Goal: Task Accomplishment & Management: Use online tool/utility

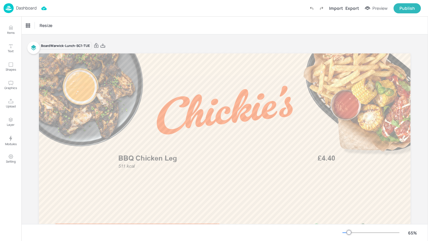
click at [23, 7] on p "Dashboard" at bounding box center [26, 8] width 21 height 4
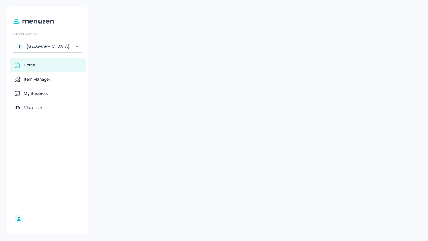
click at [50, 45] on div "[GEOGRAPHIC_DATA]" at bounding box center [48, 46] width 45 height 6
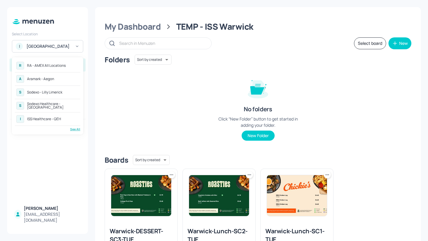
click at [64, 78] on div "A Aramark - Aegon" at bounding box center [47, 79] width 65 height 11
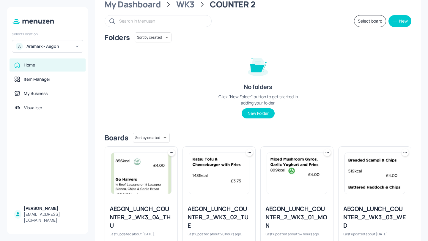
scroll to position [5, 0]
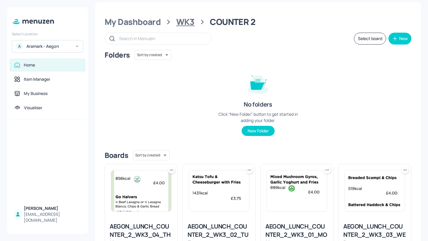
click at [191, 24] on div "WK3" at bounding box center [185, 22] width 18 height 11
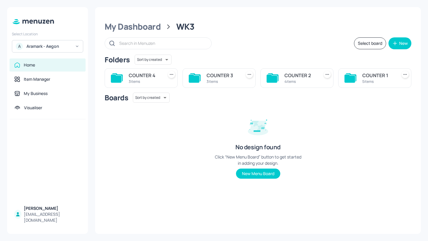
scroll to position [0, 0]
click at [231, 77] on div "COUNTER 3" at bounding box center [223, 75] width 32 height 7
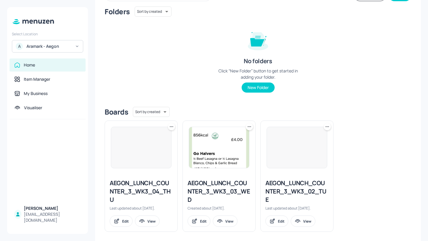
scroll to position [53, 0]
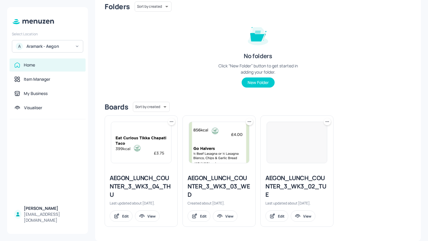
click at [301, 179] on div "AEGON_LUNCH_COUNTER_3_WK3_02_TUE" at bounding box center [296, 186] width 63 height 25
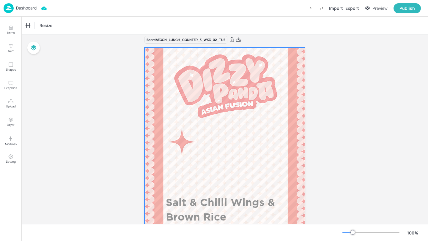
scroll to position [7, 0]
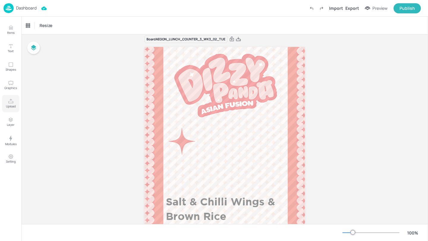
click at [13, 103] on icon "Upload" at bounding box center [11, 102] width 6 height 6
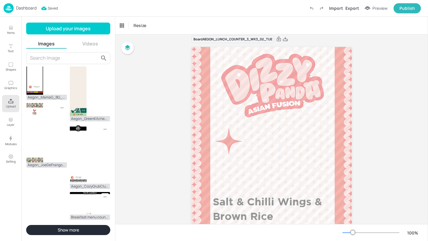
scroll to position [269, 0]
click at [23, 139] on div "Aramark_Zoning_Pranzo_1920x1080 1 (1).jpg Aegon_JoeDeFrango_.jpg Scottish Food …" at bounding box center [68, 151] width 94 height 169
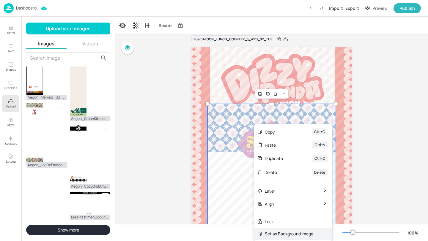
click at [280, 231] on div "Set as Background Image" at bounding box center [289, 234] width 48 height 6
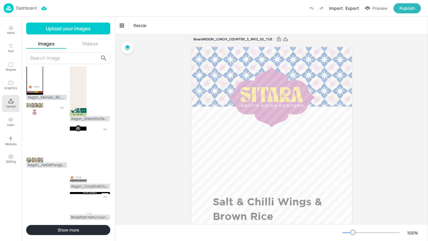
click at [11, 97] on button "Upload" at bounding box center [10, 103] width 17 height 17
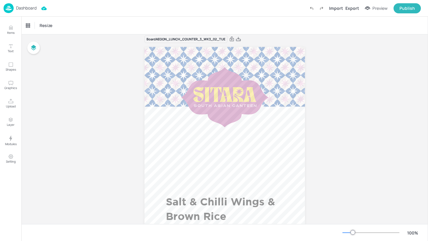
click at [24, 10] on p "Dashboard" at bounding box center [26, 8] width 21 height 4
click at [32, 7] on p "Dashboard" at bounding box center [26, 8] width 21 height 4
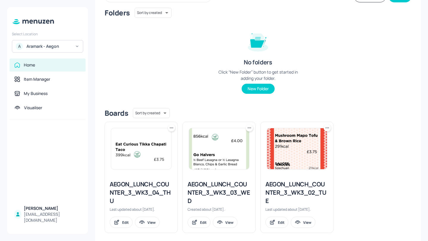
scroll to position [53, 0]
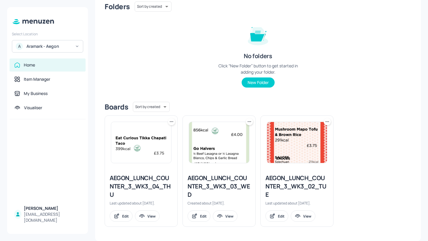
click at [222, 179] on div "AEGON_LUNCH_COUNTER_3_WK3_03_WED" at bounding box center [219, 186] width 63 height 25
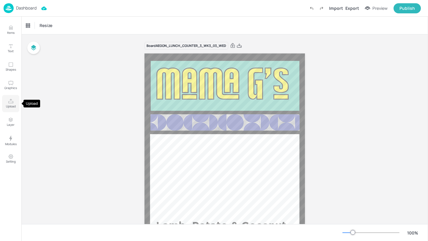
click at [4, 102] on button "Upload" at bounding box center [10, 103] width 17 height 17
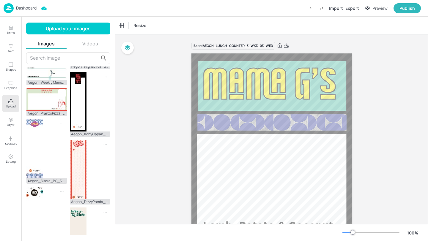
scroll to position [270, 0]
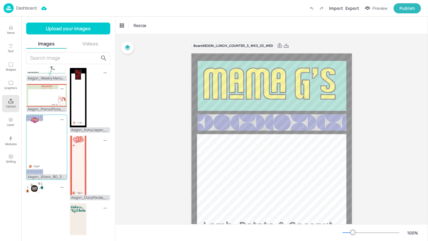
click at [44, 144] on div "Aegon_Sitara_BG_540x1920.jpg" at bounding box center [46, 147] width 41 height 65
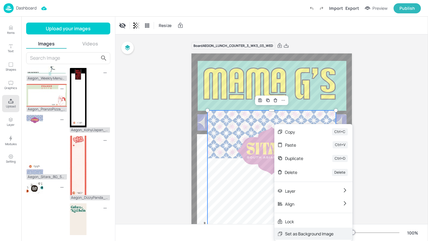
click at [305, 232] on div "Set as Background Image" at bounding box center [309, 234] width 48 height 6
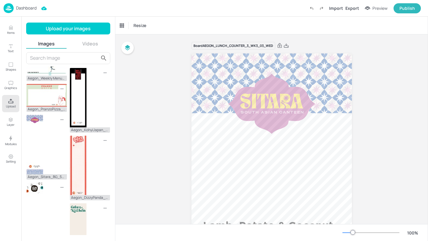
click at [7, 101] on button "Upload" at bounding box center [10, 103] width 17 height 17
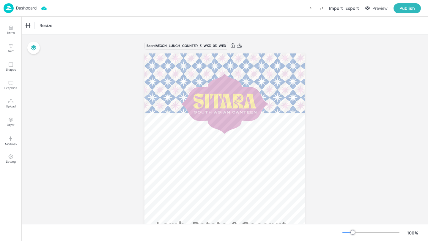
click at [22, 8] on p "Dashboard" at bounding box center [26, 8] width 21 height 4
click at [19, 8] on p "Dashboard" at bounding box center [26, 8] width 21 height 4
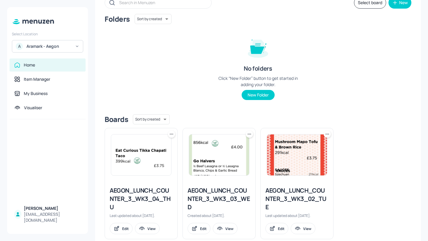
scroll to position [53, 0]
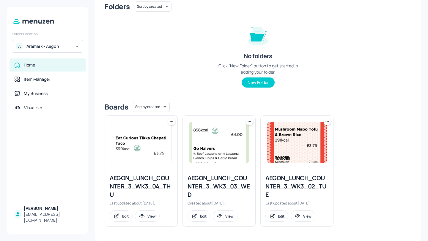
click at [156, 182] on div "AEGON_LUNCH_COUNTER_3_WK3_04_THU" at bounding box center [141, 186] width 63 height 25
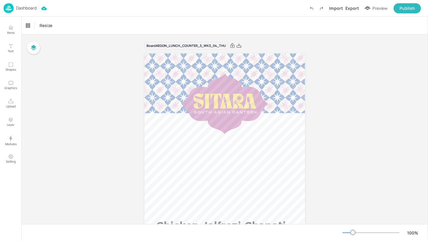
click at [34, 9] on p "Dashboard" at bounding box center [26, 8] width 21 height 4
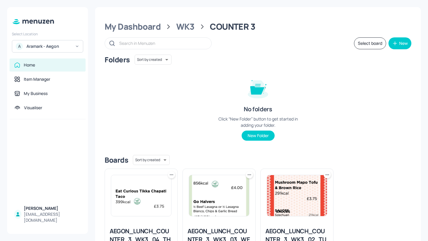
scroll to position [38, 0]
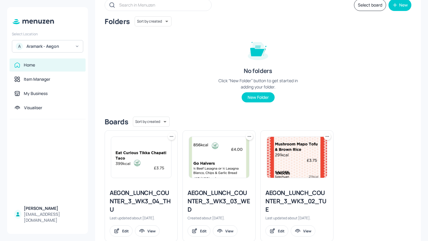
click at [281, 197] on div "AEGON_LUNCH_COUNTER_3_WK3_02_TUE" at bounding box center [296, 201] width 63 height 25
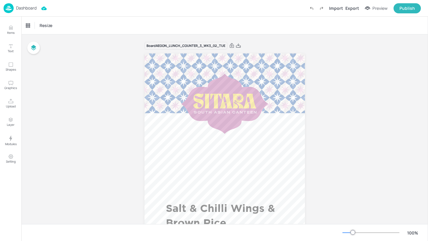
click at [32, 6] on p "Dashboard" at bounding box center [26, 8] width 21 height 4
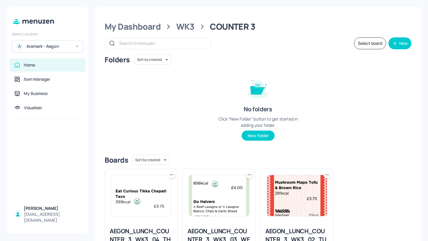
click at [220, 196] on img at bounding box center [219, 195] width 60 height 41
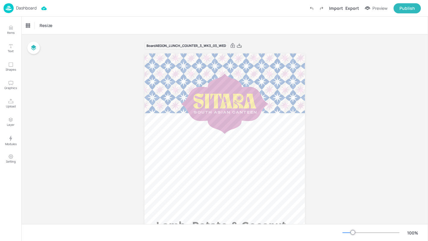
click at [33, 8] on p "Dashboard" at bounding box center [26, 8] width 21 height 4
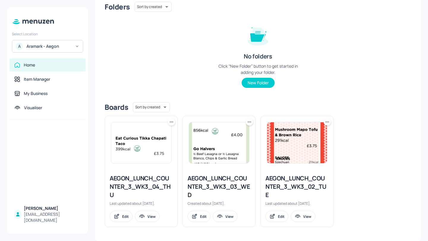
scroll to position [53, 0]
click at [305, 186] on div "AEGON_LUNCH_COUNTER_3_WK3_02_TUE" at bounding box center [296, 186] width 63 height 25
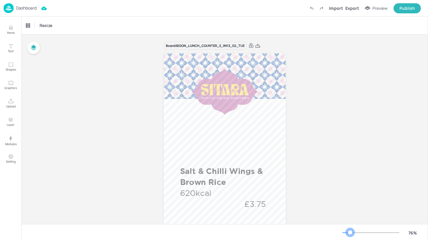
drag, startPoint x: 352, startPoint y: 235, endPoint x: 349, endPoint y: 235, distance: 3.3
click at [349, 235] on div at bounding box center [370, 233] width 57 height 5
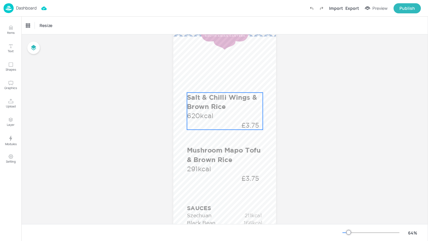
click at [227, 123] on div "Salt & Chilli Wings & Brown Rice 620kcal £3.75" at bounding box center [225, 111] width 76 height 37
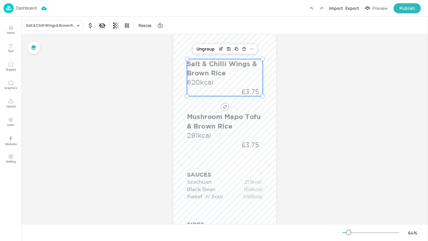
scroll to position [103, 0]
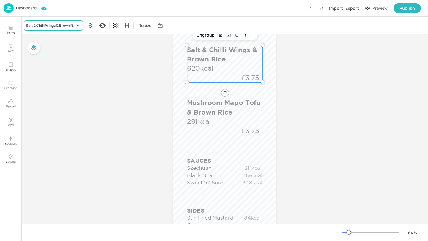
click at [47, 26] on div "Salt & Chilli Wings & Brown Rice" at bounding box center [50, 25] width 49 height 5
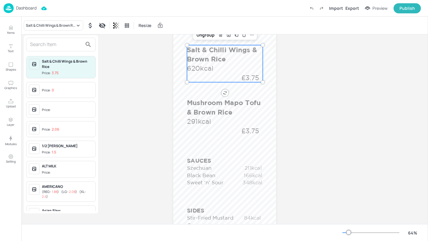
click at [51, 45] on input "text" at bounding box center [56, 45] width 52 height 10
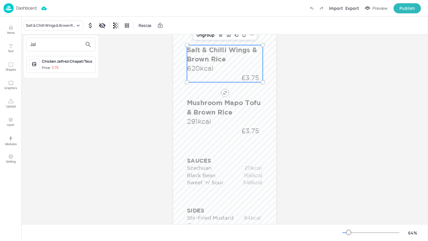
type input "Jal"
click at [16, 31] on div at bounding box center [214, 120] width 428 height 241
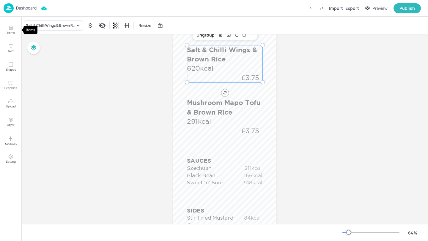
click at [11, 31] on p "Items" at bounding box center [10, 33] width 7 height 4
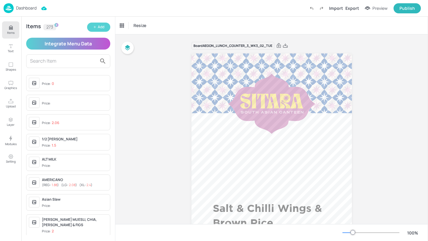
click at [105, 26] on button "Add" at bounding box center [98, 27] width 23 height 9
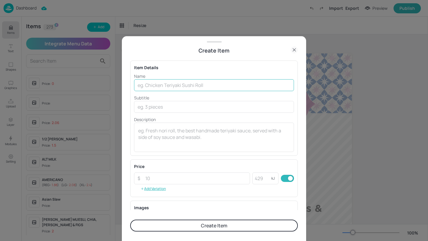
click at [182, 89] on input "text" at bounding box center [214, 85] width 160 height 12
paste input "Chicken Jalfrezi with Lemon Rice and Cachumber Salad"
click at [225, 85] on input "Chicken Jalfrezi with Lemon Rice and Cachumber Salad" at bounding box center [214, 85] width 160 height 12
type input "Chicken Jalfrezi with Lemon Rice and Cuchumber Salad"
click at [147, 120] on p "Description" at bounding box center [214, 119] width 160 height 6
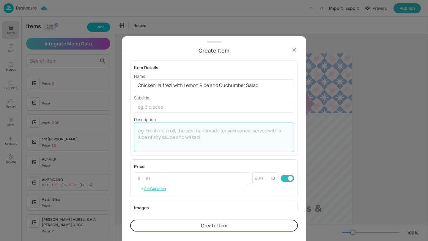
click at [148, 133] on textarea at bounding box center [214, 137] width 152 height 20
paste textarea "621 Kcal"
click at [148, 131] on textarea "621 Kcal" at bounding box center [214, 137] width 152 height 20
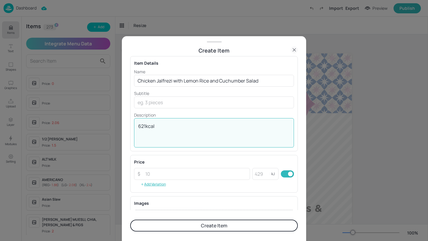
type textarea "621kcal"
click at [162, 172] on input "number" at bounding box center [196, 174] width 108 height 12
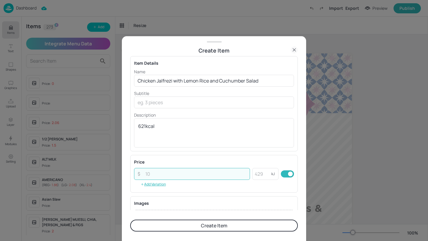
paste input "3.75"
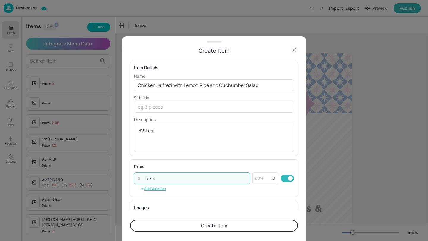
scroll to position [80, 0]
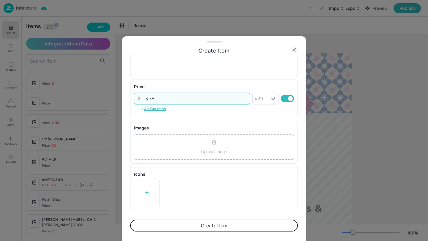
type input "3.75"
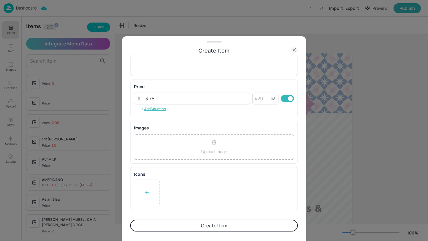
click at [150, 196] on div at bounding box center [147, 193] width 26 height 27
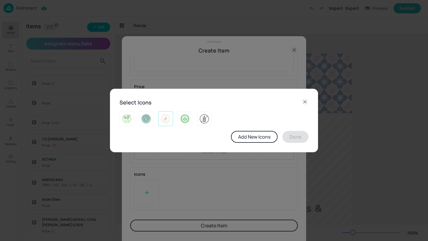
click at [165, 118] on img at bounding box center [165, 119] width 9 height 10
click at [300, 136] on button "Done" at bounding box center [295, 137] width 26 height 12
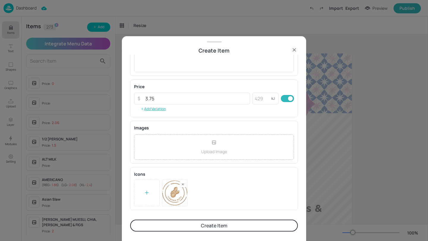
click at [249, 227] on button "Create Item" at bounding box center [214, 226] width 168 height 12
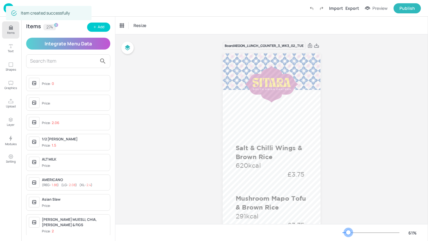
click at [348, 231] on div at bounding box center [348, 232] width 5 height 5
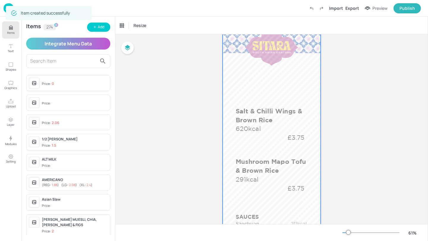
scroll to position [40, 0]
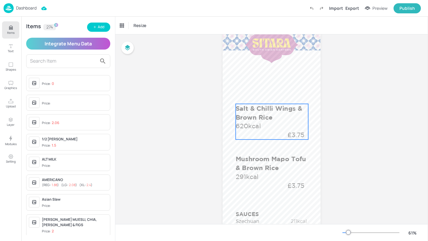
click at [280, 115] on p "Salt & Chilli Wings & Brown Rice" at bounding box center [272, 113] width 72 height 18
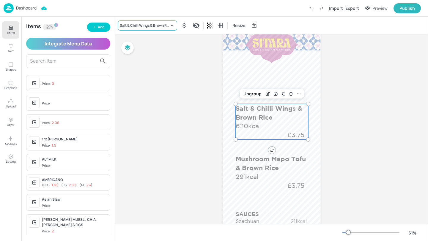
click at [157, 21] on div "Salt & Chilli Wings & Brown Rice" at bounding box center [147, 26] width 59 height 10
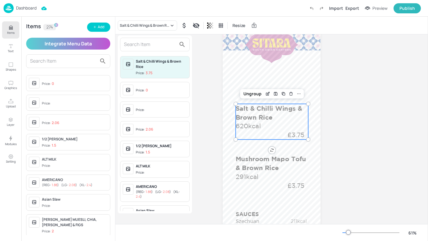
click at [154, 45] on input "text" at bounding box center [150, 45] width 52 height 10
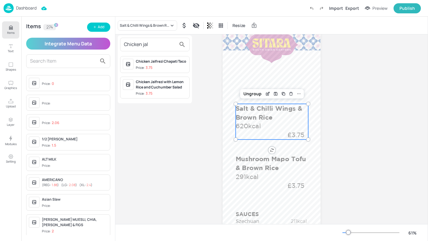
type input "Chicken jal"
click at [167, 88] on div "Chicken Jalfrezi with Lemon Rice and Cuchumber Salad" at bounding box center [161, 84] width 51 height 11
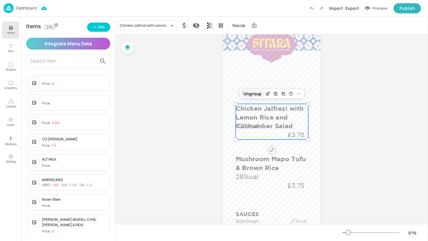
click at [258, 94] on div "Ungroup" at bounding box center [252, 94] width 23 height 8
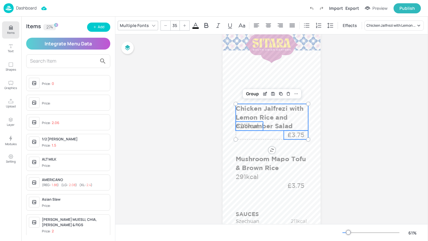
click at [256, 128] on p "621kcal" at bounding box center [249, 126] width 27 height 9
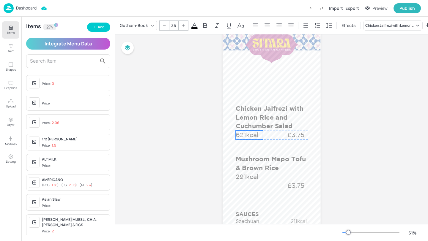
drag, startPoint x: 255, startPoint y: 127, endPoint x: 255, endPoint y: 136, distance: 8.6
click at [255, 136] on p "621kcal" at bounding box center [249, 135] width 27 height 9
type input "35"
drag, startPoint x: 296, startPoint y: 134, endPoint x: 295, endPoint y: 138, distance: 4.8
click at [295, 138] on p "£3.75" at bounding box center [296, 139] width 24 height 9
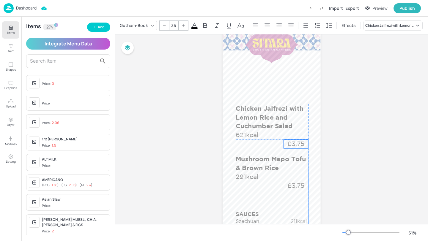
drag, startPoint x: 289, startPoint y: 138, endPoint x: 289, endPoint y: 142, distance: 3.9
click at [289, 142] on p "£3.75" at bounding box center [296, 144] width 24 height 9
click at [244, 136] on p "621kcal" at bounding box center [249, 135] width 27 height 9
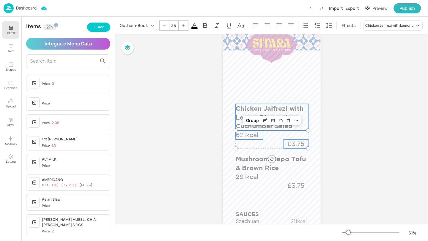
click at [302, 111] on p "Chicken Jalfrezi with Lemon Rice and Cuchumber Salad" at bounding box center [272, 117] width 72 height 27
click at [252, 94] on div "Group" at bounding box center [253, 94] width 18 height 8
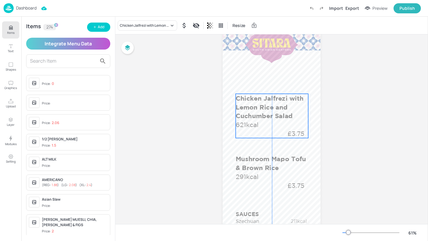
drag, startPoint x: 265, startPoint y: 125, endPoint x: 264, endPoint y: 114, distance: 10.2
click at [264, 114] on p "Chicken Jalfrezi with Lemon Rice and Cuchumber Salad" at bounding box center [272, 107] width 72 height 27
click at [53, 60] on input "text" at bounding box center [63, 61] width 67 height 10
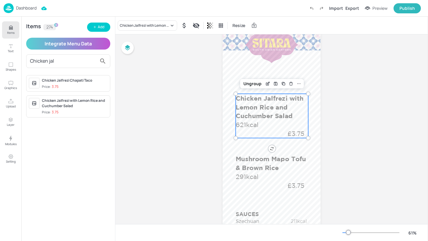
type input "Chicken jal"
click at [89, 105] on div "Chicken Jalfrezi with Lemon Rice and Cuchumber Salad" at bounding box center [75, 103] width 66 height 11
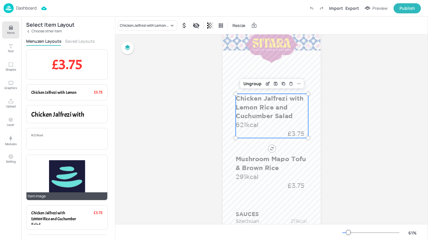
scroll to position [66, 0]
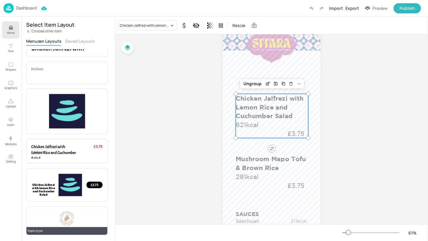
click at [76, 221] on div at bounding box center [66, 219] width 71 height 14
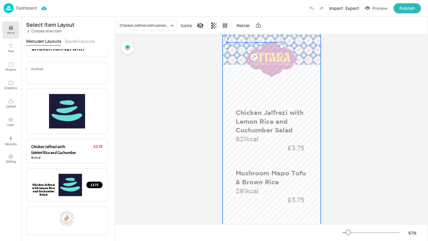
scroll to position [25, 0]
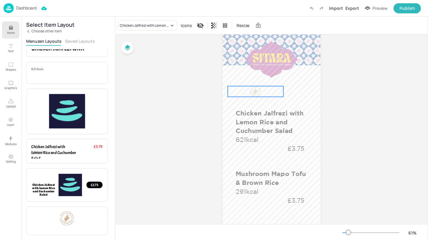
drag, startPoint x: 263, startPoint y: 40, endPoint x: 264, endPoint y: 94, distance: 54.1
click at [264, 94] on div at bounding box center [255, 91] width 55 height 11
drag, startPoint x: 282, startPoint y: 92, endPoint x: 244, endPoint y: 91, distance: 38.0
click at [245, 91] on div at bounding box center [246, 93] width 2 height 5
click at [242, 93] on div at bounding box center [243, 93] width 2 height 5
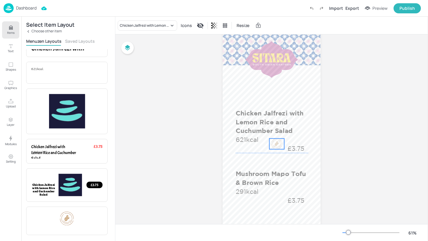
drag, startPoint x: 235, startPoint y: 93, endPoint x: 277, endPoint y: 146, distance: 67.3
click at [277, 146] on div at bounding box center [276, 144] width 11 height 11
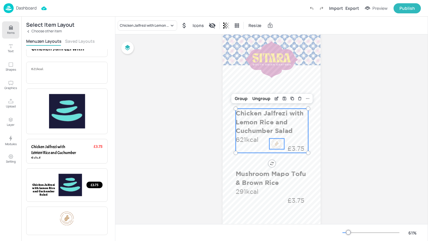
click at [303, 140] on div "Chicken Jalfrezi with Lemon Rice and Cuchumber Salad 621kcal £3.75" at bounding box center [272, 131] width 72 height 44
click at [242, 99] on div "Group" at bounding box center [241, 99] width 18 height 8
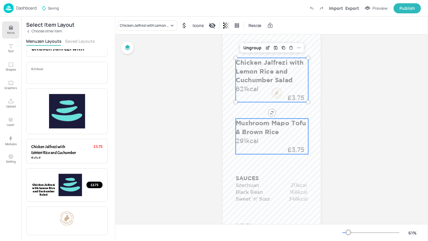
scroll to position [78, 0]
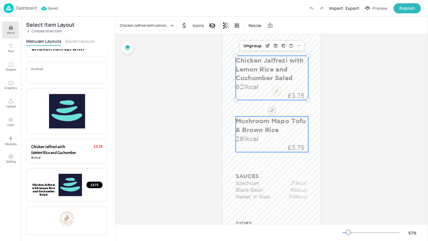
click at [266, 140] on div "Mushroom Mapo Tofu & Brown Rice 291kcal £3.75" at bounding box center [272, 134] width 72 height 36
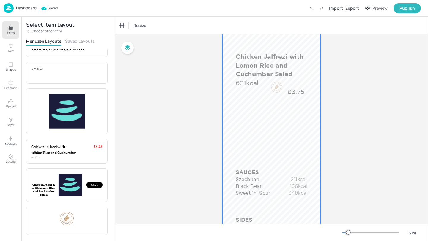
scroll to position [81, 0]
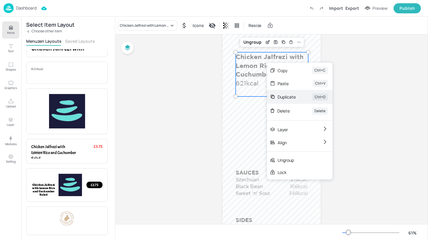
click at [294, 94] on div "Duplicate Ctrl+D" at bounding box center [300, 97] width 66 height 14
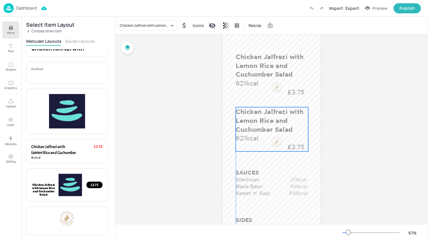
drag, startPoint x: 271, startPoint y: 73, endPoint x: 268, endPoint y: 127, distance: 53.3
click at [268, 127] on p "Chicken Jalfrezi with Lemon Rice and Cuchumber Salad" at bounding box center [272, 120] width 72 height 27
click at [157, 26] on div "Chicken Jalfrezi with Lemon Rice and Cuchumber Salad" at bounding box center [144, 25] width 49 height 5
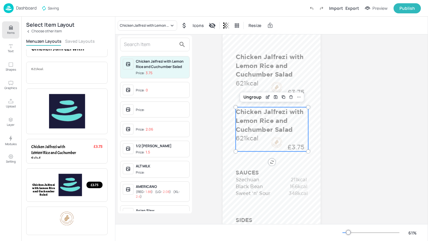
click at [154, 45] on input "text" at bounding box center [150, 45] width 52 height 10
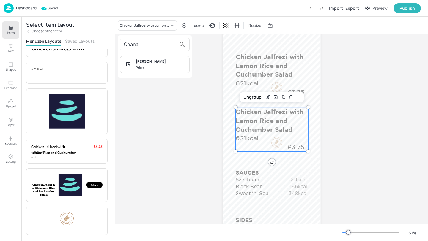
type input "Chana"
click at [169, 63] on div "Chana Masala" at bounding box center [161, 61] width 51 height 5
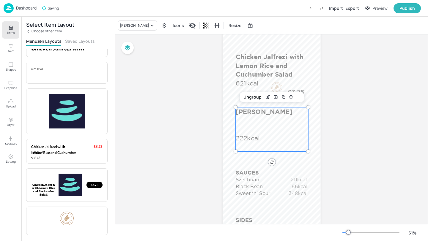
click at [54, 31] on p "Choose other item" at bounding box center [46, 31] width 30 height 4
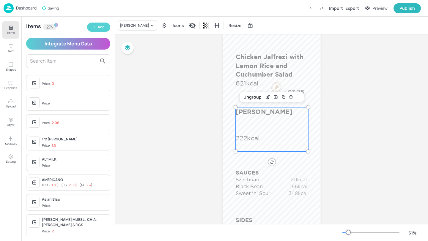
click at [102, 26] on div "Add" at bounding box center [101, 27] width 7 height 6
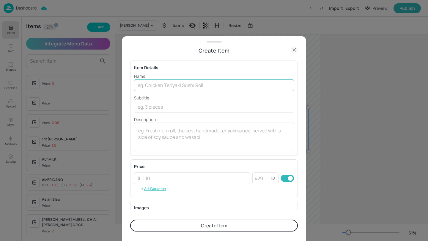
click at [184, 86] on input "text" at bounding box center [214, 85] width 160 height 12
paste input "Chana Masala with Lemon Rice and Cachumber Salad"
click at [223, 86] on input "Chana Masala with Lemon Rice and Cachumber Salad" at bounding box center [214, 85] width 160 height 12
click at [221, 86] on input "Chana Masala with Lemon Rice and Cachumber Salad" at bounding box center [214, 85] width 160 height 12
type input "Chana Masala with Lemon Rice and Cuchumber Salad"
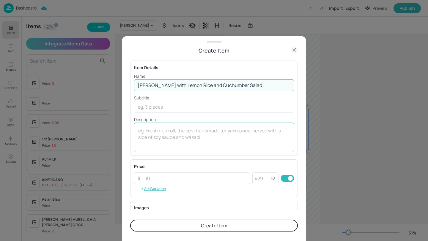
click at [159, 132] on textarea at bounding box center [214, 137] width 152 height 20
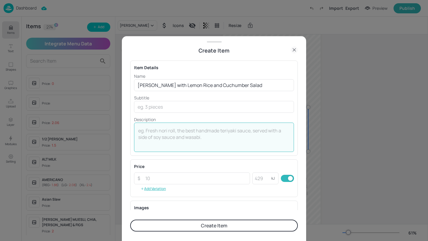
paste textarea "592 Kcal"
click at [150, 131] on textarea "592 Kcal" at bounding box center [214, 137] width 152 height 20
type textarea "592kcal"
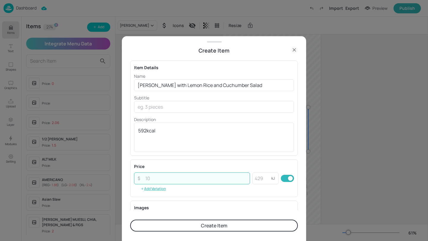
click at [192, 181] on input "number" at bounding box center [196, 179] width 108 height 12
paste input "3.75"
type input "3.75"
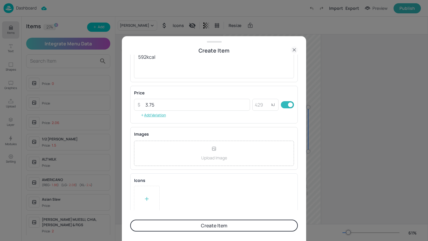
scroll to position [80, 0]
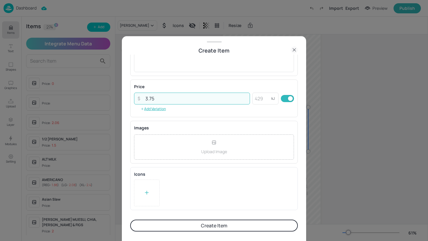
click at [147, 192] on icon at bounding box center [147, 193] width 6 height 6
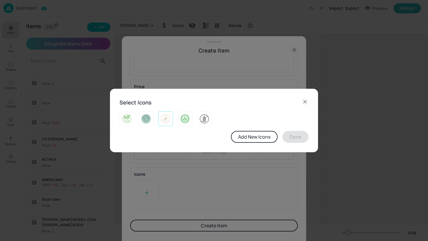
click at [166, 122] on img at bounding box center [165, 119] width 9 height 10
click at [124, 114] on img at bounding box center [126, 119] width 9 height 10
click at [303, 141] on button "Done" at bounding box center [295, 137] width 26 height 12
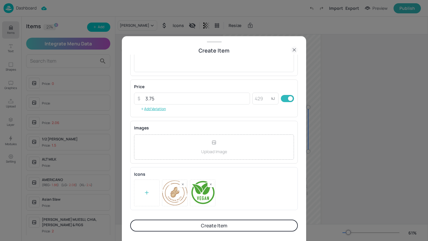
click at [270, 222] on button "Create Item" at bounding box center [214, 226] width 168 height 12
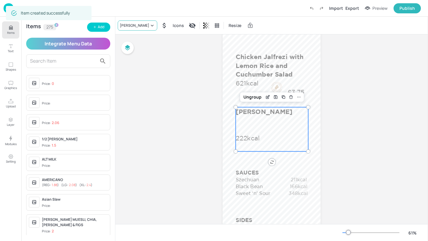
click at [138, 26] on div "Chana Masala" at bounding box center [134, 25] width 29 height 5
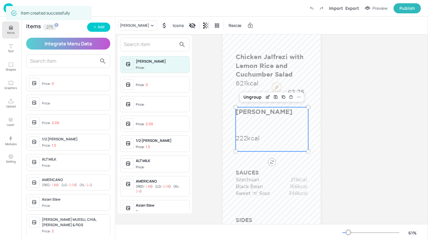
click at [137, 42] on input "text" at bounding box center [150, 45] width 52 height 10
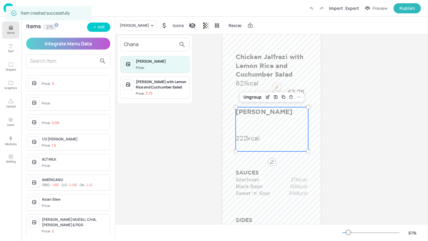
type input "Chana"
click at [166, 86] on div "Chana Masala with Lemon Rice and Cuchumber Salad" at bounding box center [161, 84] width 51 height 11
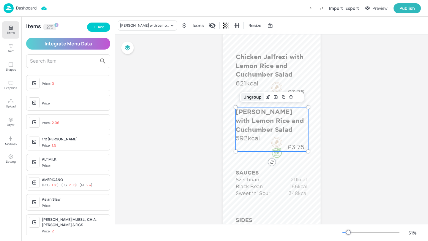
click at [254, 97] on div "Ungroup" at bounding box center [252, 97] width 23 height 8
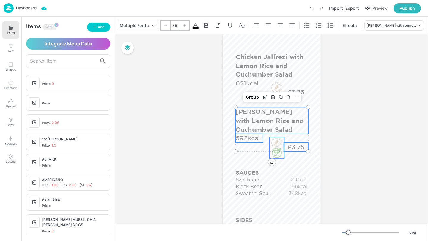
click at [273, 147] on div at bounding box center [276, 142] width 11 height 11
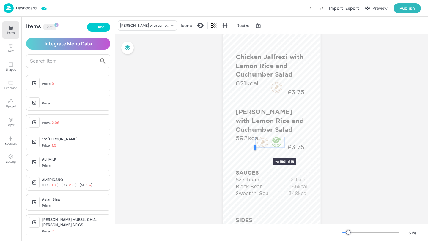
drag, startPoint x: 269, startPoint y: 148, endPoint x: 255, endPoint y: 148, distance: 14.3
click at [255, 148] on div at bounding box center [255, 147] width 2 height 5
drag, startPoint x: 272, startPoint y: 144, endPoint x: 274, endPoint y: 149, distance: 5.3
click at [274, 149] on div at bounding box center [278, 148] width 11 height 11
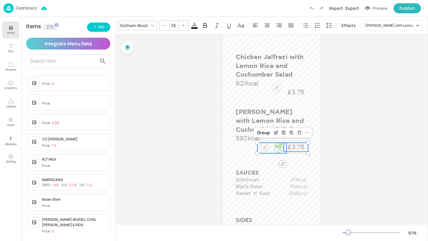
click at [303, 146] on p "£3.75" at bounding box center [296, 147] width 24 height 9
click at [250, 139] on p "592kcal" at bounding box center [249, 138] width 27 height 9
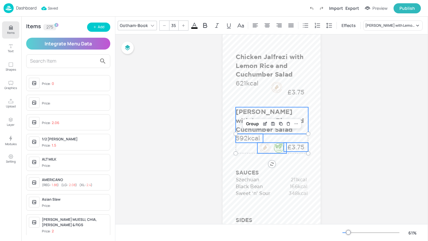
click at [300, 111] on p "Chana Masala with Lemon Rice and Cuchumber Salad" at bounding box center [272, 120] width 72 height 27
click at [253, 96] on div "Group" at bounding box center [253, 97] width 18 height 8
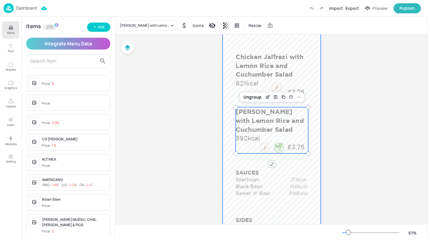
click at [303, 158] on div at bounding box center [272, 146] width 98 height 348
click at [248, 119] on p "Chana Masala with Lemon Rice and Cuchumber Salad" at bounding box center [272, 120] width 72 height 27
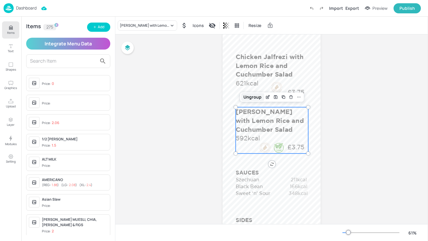
click at [254, 98] on div "Ungroup" at bounding box center [252, 97] width 23 height 8
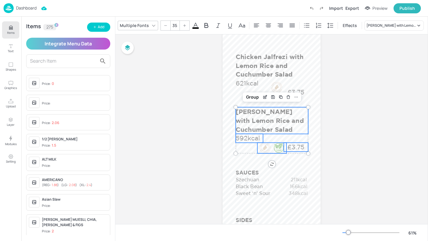
click at [268, 150] on div at bounding box center [265, 148] width 11 height 11
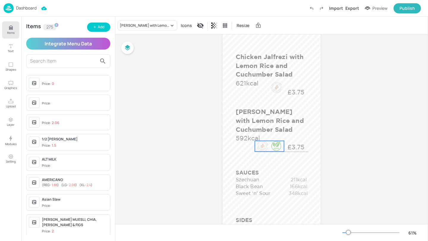
click at [267, 147] on div at bounding box center [269, 146] width 29 height 11
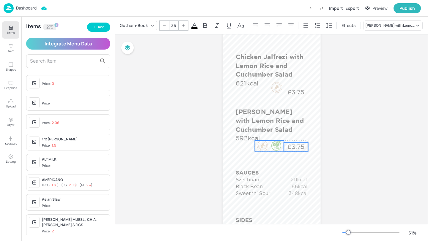
click at [296, 149] on p "£3.75" at bounding box center [296, 147] width 24 height 9
click at [293, 148] on p "£3.75" at bounding box center [296, 147] width 24 height 9
click at [240, 135] on p "592kcal" at bounding box center [249, 138] width 27 height 9
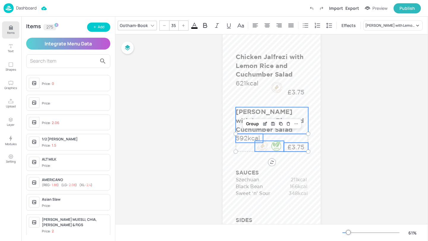
click at [253, 109] on p "Chana Masala with Lemon Rice and Cuchumber Salad" at bounding box center [272, 120] width 72 height 27
click at [254, 97] on div "Group" at bounding box center [253, 97] width 18 height 8
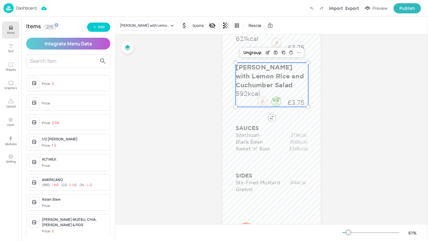
scroll to position [126, 0]
click at [260, 143] on p "Black Bean" at bounding box center [262, 141] width 52 height 7
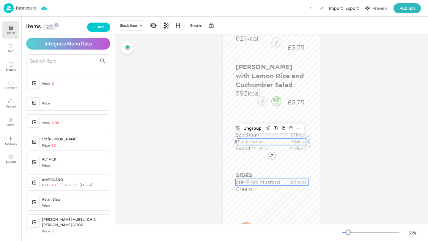
click at [260, 189] on p "Stir-Fried Mustard Greens" at bounding box center [262, 186] width 52 height 14
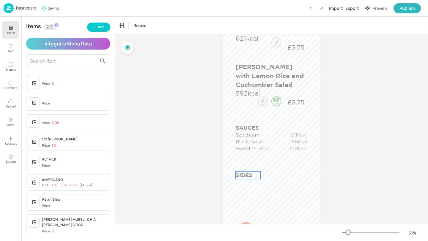
click at [248, 176] on p "SIDES" at bounding box center [248, 175] width 24 height 8
click at [250, 151] on p "Sweet ‘n' Sour" at bounding box center [262, 148] width 52 height 7
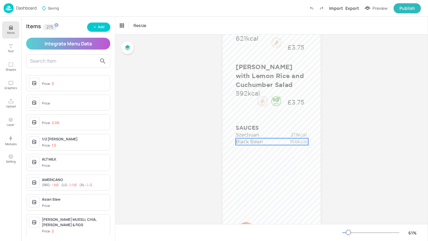
click at [249, 143] on p "Black Bean" at bounding box center [262, 141] width 52 height 7
click at [248, 125] on p "SAUCES" at bounding box center [248, 128] width 24 height 8
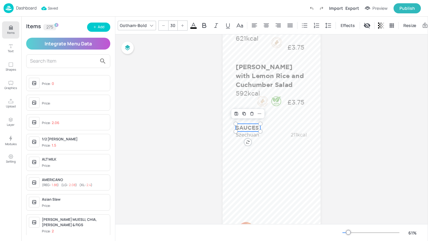
click at [248, 125] on p "SAUCES" at bounding box center [248, 128] width 24 height 8
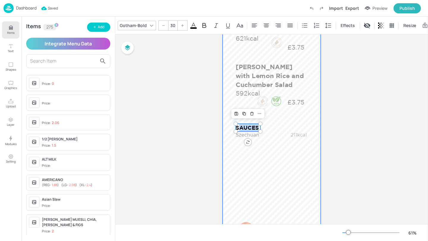
drag, startPoint x: 240, startPoint y: 127, endPoint x: 270, endPoint y: 129, distance: 30.1
click at [270, 129] on div "SAUCES Szechuan 211kcal Chicken Jalfrezi with Lemon Rice and Cuchumber Salad 62…" at bounding box center [272, 101] width 98 height 348
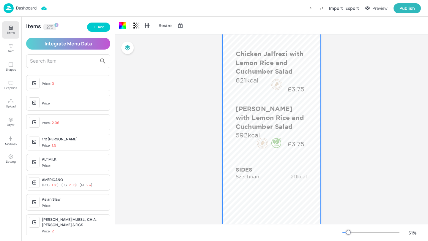
scroll to position [103, 0]
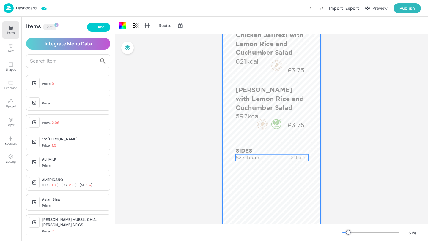
click at [260, 156] on p "Szechuan" at bounding box center [262, 158] width 52 height 7
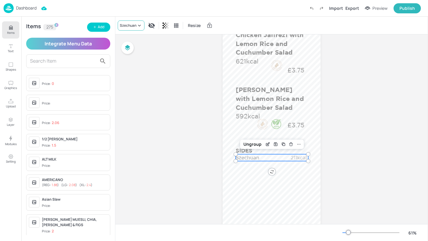
click at [132, 23] on div "Szechuan" at bounding box center [128, 25] width 17 height 5
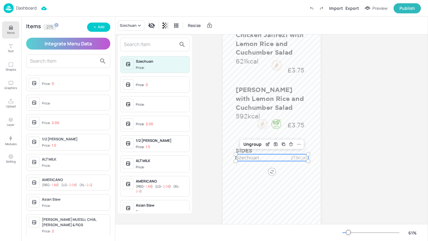
click at [148, 45] on input "text" at bounding box center [150, 45] width 52 height 10
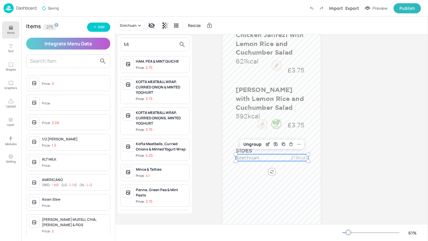
type input "M"
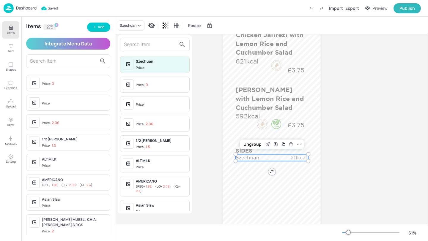
click at [97, 29] on div at bounding box center [214, 120] width 428 height 241
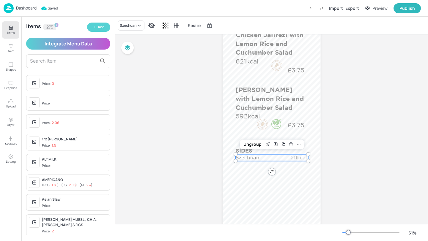
click at [103, 26] on div "Add" at bounding box center [101, 27] width 7 height 6
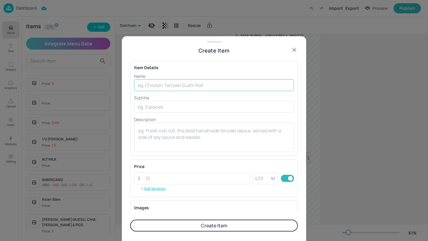
click at [200, 88] on input "text" at bounding box center [214, 85] width 160 height 12
paste input "Mini Poppadoms"
type input "Mini Poppadoms"
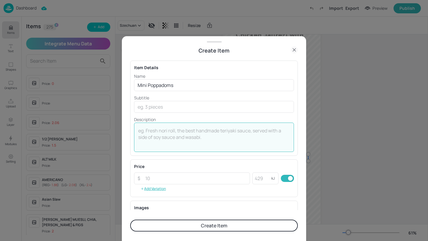
click at [188, 130] on textarea at bounding box center [214, 137] width 152 height 20
paste textarea "(82kcal)"
click at [141, 132] on textarea "(82kcal" at bounding box center [214, 137] width 152 height 20
type textarea "82kcal"
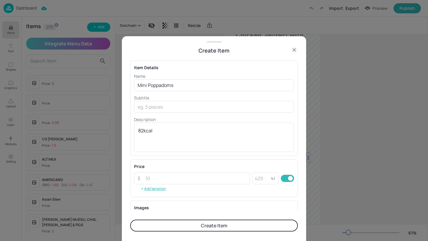
click at [193, 225] on button "Create Item" at bounding box center [214, 226] width 168 height 12
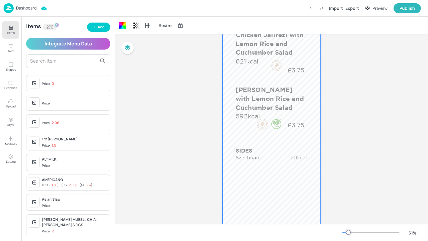
click at [311, 117] on div at bounding box center [272, 124] width 98 height 348
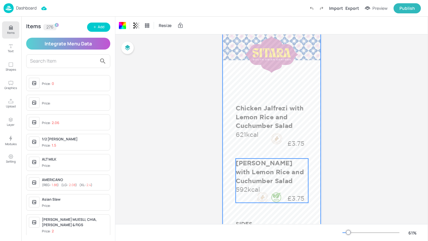
scroll to position [23, 0]
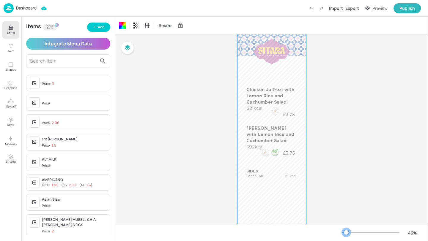
drag, startPoint x: 349, startPoint y: 234, endPoint x: 346, endPoint y: 234, distance: 3.3
click at [346, 234] on div at bounding box center [346, 232] width 5 height 5
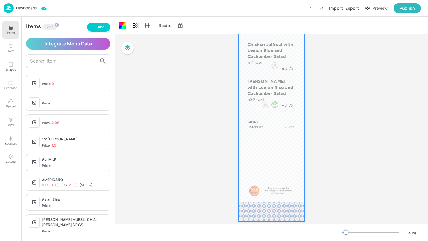
scroll to position [73, 0]
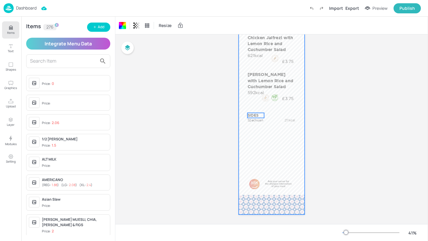
click at [255, 114] on p "SIDES" at bounding box center [256, 115] width 16 height 5
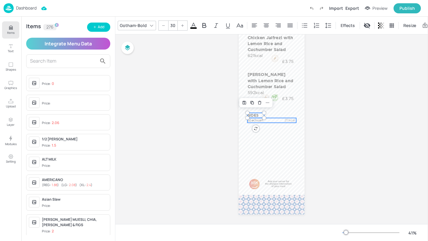
click at [272, 118] on p "Szechuan" at bounding box center [265, 120] width 35 height 4
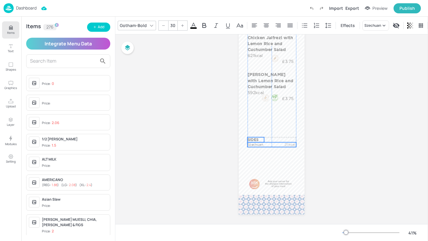
drag, startPoint x: 272, startPoint y: 119, endPoint x: 271, endPoint y: 143, distance: 24.4
click at [271, 143] on p "Szechuan" at bounding box center [265, 145] width 35 height 4
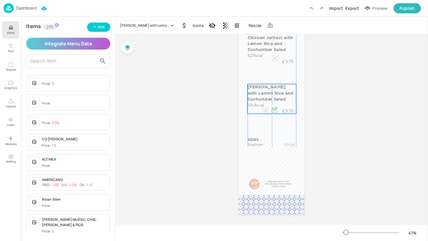
drag, startPoint x: 272, startPoint y: 88, endPoint x: 271, endPoint y: 100, distance: 12.5
click at [271, 100] on p "Chana Masala with Lemon Rice and Cuchumber Salad" at bounding box center [272, 93] width 49 height 18
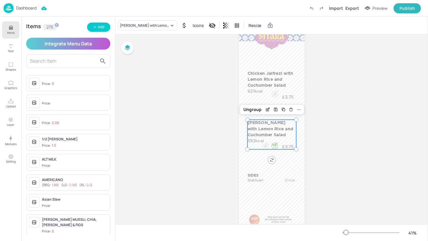
scroll to position [26, 0]
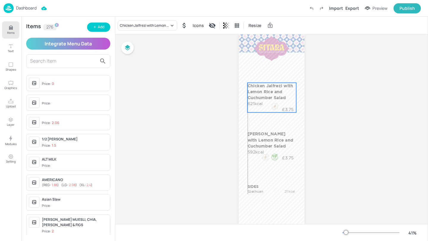
click at [277, 92] on p "Chicken Jalfrezi with Lemon Rice and Cuchumber Salad" at bounding box center [272, 92] width 49 height 18
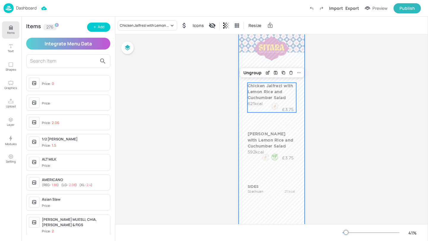
click at [294, 58] on div at bounding box center [272, 145] width 66 height 234
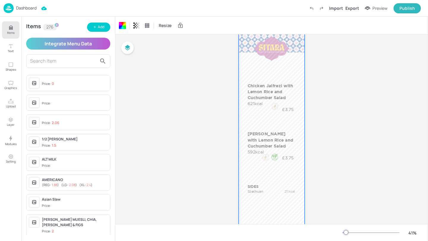
scroll to position [0, 0]
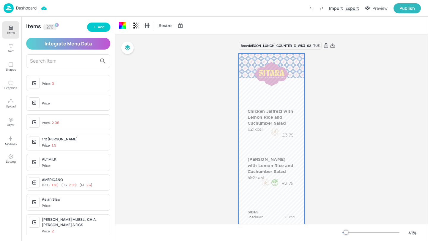
click at [351, 9] on div "Export" at bounding box center [352, 8] width 14 height 6
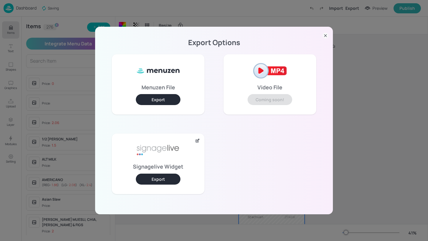
click at [155, 179] on button "Export" at bounding box center [158, 179] width 45 height 11
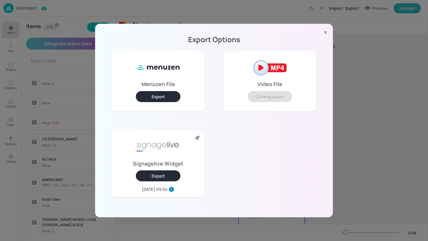
click at [147, 11] on div "Export Options Menuzen File Export Video File Coming soon! Signagelive Widget E…" at bounding box center [214, 120] width 428 height 241
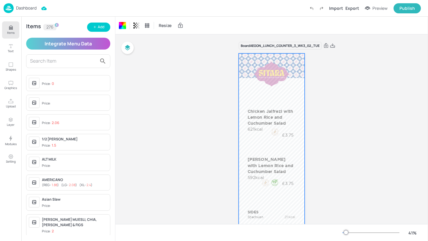
click at [29, 7] on p "Dashboard" at bounding box center [26, 8] width 21 height 4
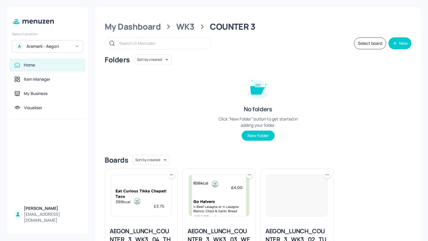
click at [66, 49] on div "Aramark - Aegon" at bounding box center [48, 46] width 45 height 6
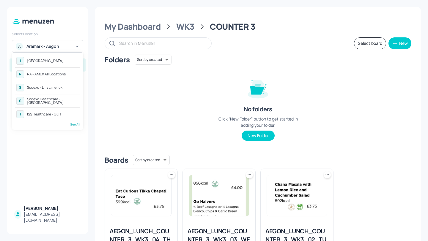
click at [64, 115] on div "I ISS Healthcare - QEH" at bounding box center [47, 114] width 65 height 11
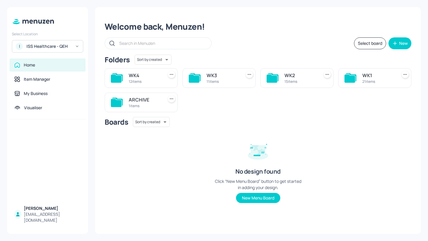
click at [224, 77] on div "WK3" at bounding box center [223, 75] width 32 height 7
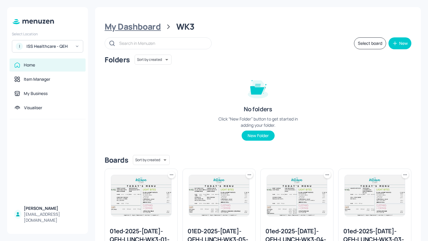
click at [142, 24] on div "My Dashboard" at bounding box center [133, 26] width 56 height 11
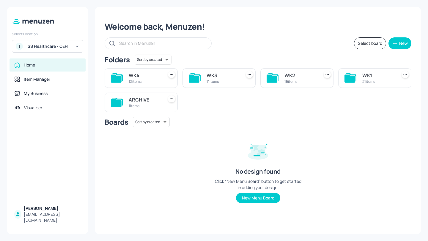
click at [306, 77] on div "WK2" at bounding box center [300, 75] width 32 height 7
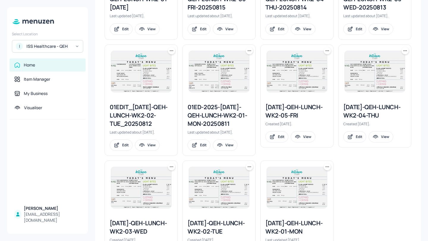
scroll to position [394, 0]
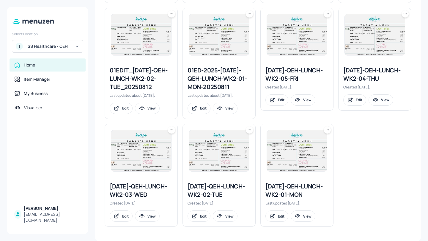
click at [249, 129] on icon at bounding box center [249, 130] width 6 height 6
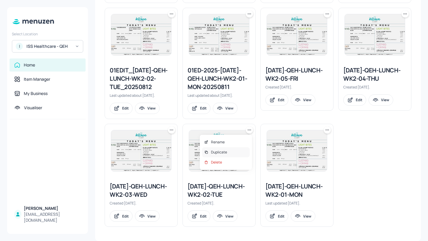
click at [234, 149] on div "Duplicate" at bounding box center [226, 152] width 48 height 10
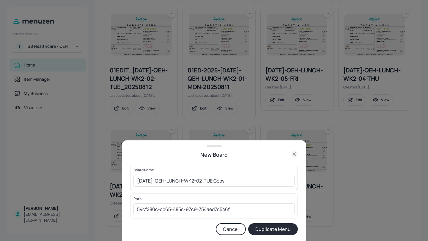
click at [133, 181] on div "Board Name 2025-JUL-QEH-LUNCH-WK2-02-TUE Copy ​" at bounding box center [214, 177] width 168 height 25
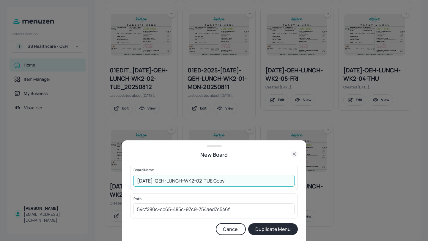
click at [136, 181] on input "2025-JUL-QEH-LUNCH-WK2-02-TUE Copy" at bounding box center [213, 181] width 161 height 12
drag, startPoint x: 245, startPoint y: 183, endPoint x: 229, endPoint y: 182, distance: 16.4
click at [229, 182] on input "01ed-2025-JUL-QEH-LUNCH-WK2-02-TUE Copy" at bounding box center [213, 181] width 161 height 12
type input "01ed-2025-JUL-QEH-LUNCH-WK2-02-TUE-20251007"
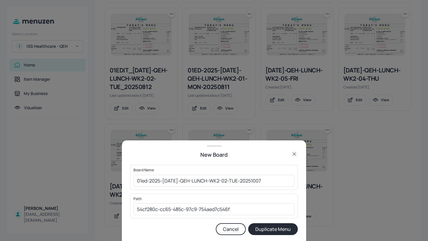
click at [272, 226] on button "Duplicate Menu" at bounding box center [273, 229] width 50 height 12
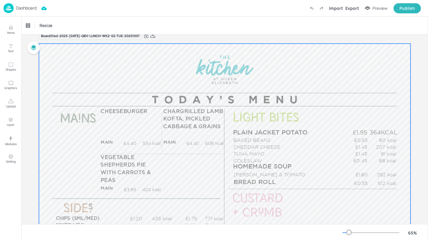
scroll to position [11, 0]
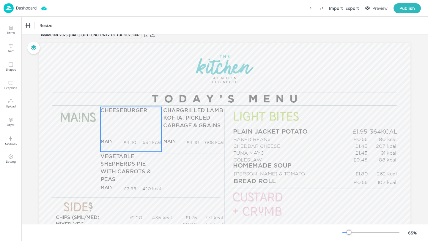
click at [119, 122] on div "CHEESEBURGER MAIN £4.40 534 kcal +SIDE £5.45 736 kcal" at bounding box center [130, 129] width 61 height 45
click at [40, 29] on div "CHEESEBURGER" at bounding box center [43, 26] width 39 height 10
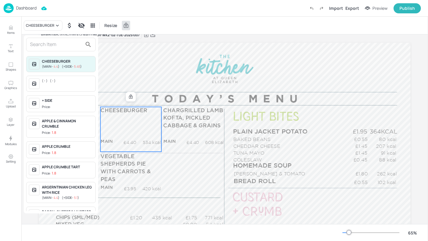
click at [47, 42] on input "text" at bounding box center [56, 45] width 52 height 10
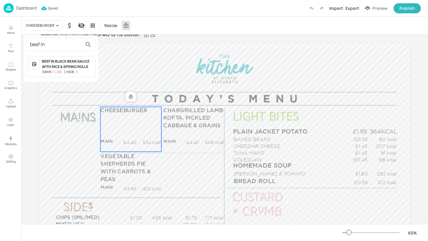
type input "beef in"
click at [64, 64] on div "BEEF IN BLACK BEAN SAUCE WITH RICE & SPRING ROLLS" at bounding box center [67, 64] width 51 height 11
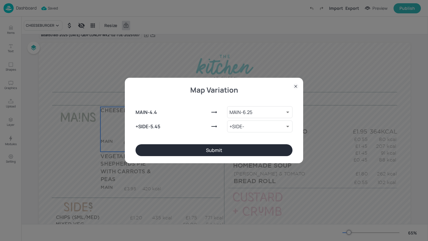
click at [200, 148] on button "Submit" at bounding box center [214, 150] width 157 height 12
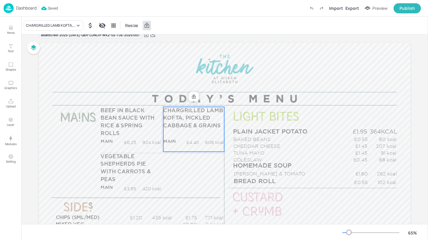
click at [204, 125] on span "CHARGRILLED LAMB KOFTA, PICKLED CABBAGE & GRAINS" at bounding box center [193, 118] width 60 height 21
click at [69, 26] on div "CHARGRILLED LAMB KOFTA, PICKLED CABBAGE & GRAINS" at bounding box center [50, 25] width 49 height 5
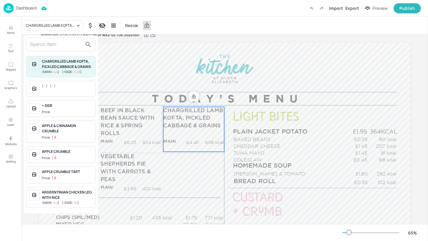
click at [61, 43] on input "text" at bounding box center [56, 45] width 52 height 10
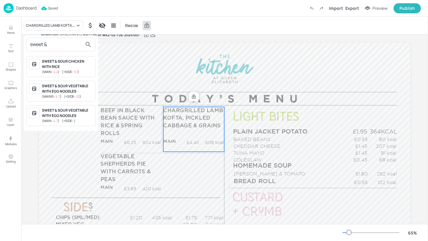
type input "sweet &"
click at [73, 63] on div "SWEET & SOUR CHICKEN WITH RICE" at bounding box center [67, 64] width 51 height 11
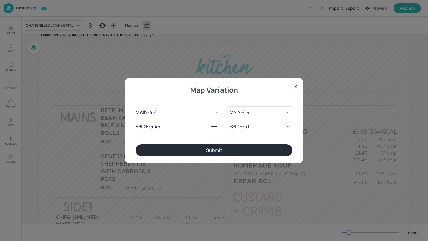
click at [171, 148] on button "Submit" at bounding box center [214, 150] width 157 height 12
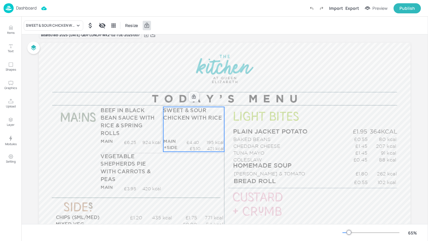
click at [192, 97] on icon at bounding box center [193, 96] width 5 height 5
click at [191, 97] on div "Edit Item" at bounding box center [190, 97] width 8 height 8
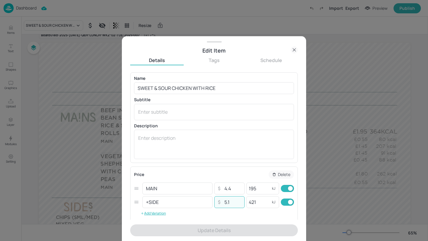
drag, startPoint x: 234, startPoint y: 201, endPoint x: 220, endPoint y: 199, distance: 13.6
click at [222, 199] on input "5.1" at bounding box center [232, 202] width 21 height 12
drag, startPoint x: 232, startPoint y: 192, endPoint x: 213, endPoint y: 181, distance: 22.1
click at [213, 181] on div "Price Delete MAIN ​ ​ 4.4 ​ 195 kJ ​ +SIDE ​ ​ 5.1 ​ 421 kJ ​ Add Variation" at bounding box center [214, 195] width 160 height 48
paste input "5.1"
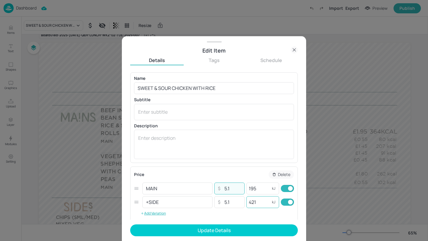
type input "5.1"
drag, startPoint x: 259, startPoint y: 203, endPoint x: 239, endPoint y: 203, distance: 19.6
click at [239, 203] on div "+SIDE ​ ​ 5.1 ​ 421 kJ ​" at bounding box center [214, 203] width 160 height 14
drag, startPoint x: 264, startPoint y: 190, endPoint x: 240, endPoint y: 185, distance: 25.6
click at [240, 185] on div "MAIN ​ ​ 5.1 ​ 195 kJ ​" at bounding box center [214, 189] width 160 height 14
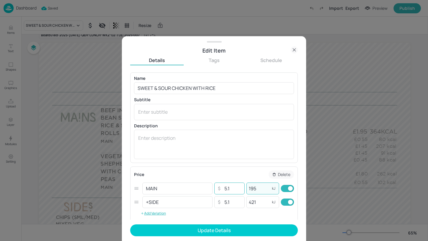
paste input "421"
type input "421"
click at [287, 204] on input "checkbox" at bounding box center [290, 202] width 21 height 7
checkbox input "false"
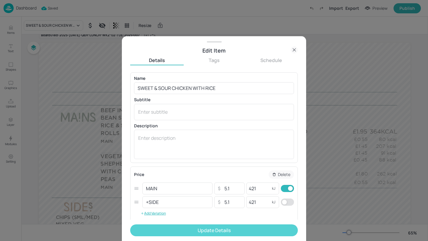
click at [268, 231] on button "Update Details" at bounding box center [214, 231] width 168 height 12
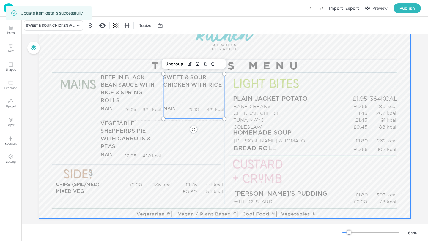
scroll to position [53, 0]
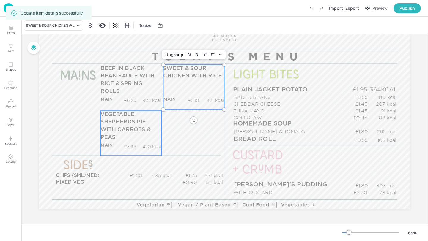
click at [142, 130] on span "VEGETABLE SHEPHERDS PIE WITH CARROTS & PEAS" at bounding box center [125, 126] width 50 height 28
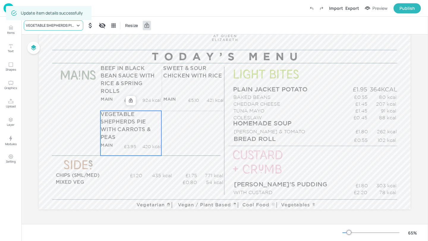
click at [54, 27] on div "VEGETABLE SHEPHERDS PIE WITH CARROTS & PEAS" at bounding box center [50, 25] width 49 height 5
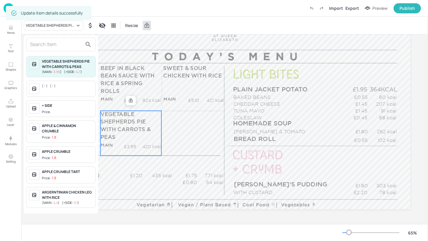
click at [55, 46] on input "text" at bounding box center [56, 45] width 52 height 10
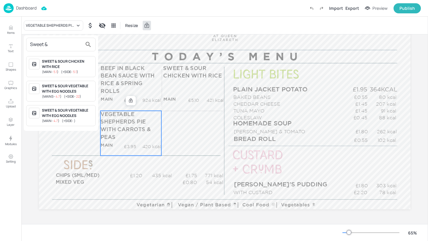
type input "Sweet &"
click at [87, 89] on div "SWEET & SOUR VEGETABLE WITH EGG NOODLES" at bounding box center [67, 89] width 51 height 11
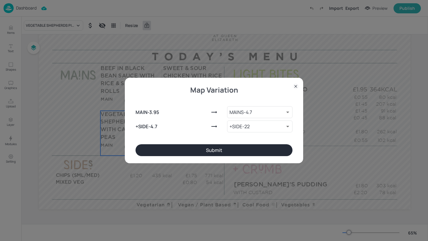
click at [191, 147] on button "Submit" at bounding box center [214, 150] width 157 height 12
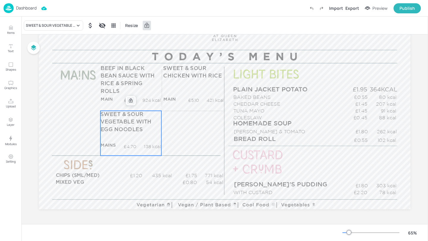
click at [130, 103] on icon at bounding box center [130, 100] width 5 height 5
click at [127, 102] on icon "Edit Item" at bounding box center [126, 100] width 5 height 5
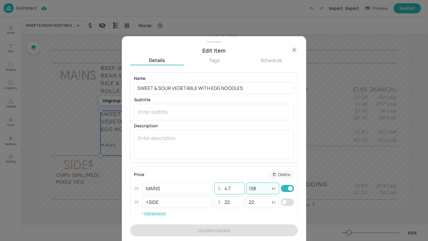
drag, startPoint x: 256, startPoint y: 189, endPoint x: 242, endPoint y: 189, distance: 14.6
click at [242, 189] on div "MAINS ​ ​ 4.7 ​ 138 kJ ​" at bounding box center [214, 189] width 160 height 14
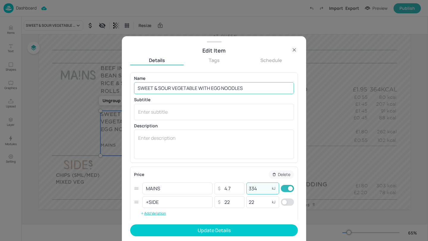
type input "334"
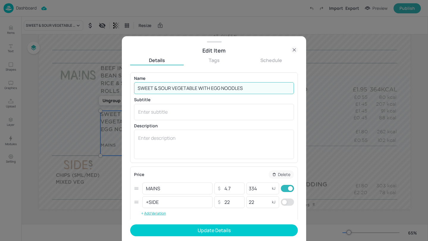
drag, startPoint x: 221, startPoint y: 86, endPoint x: 212, endPoint y: 86, distance: 8.9
click at [212, 86] on input "SWEET & SOUR VEGETABLE WITH EGG NOODLES" at bounding box center [214, 88] width 160 height 12
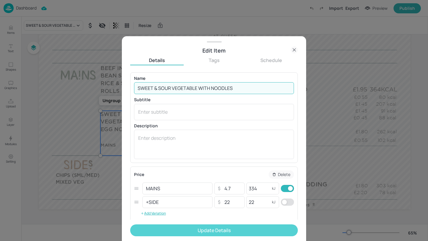
type input "SWEET & SOUR VEGETABLE WITH NOODLES"
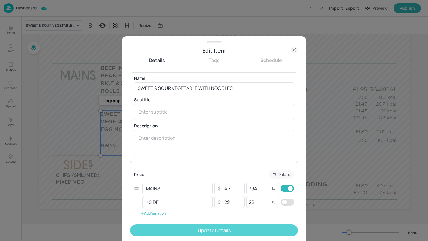
click at [235, 228] on button "Update Details" at bounding box center [214, 231] width 168 height 12
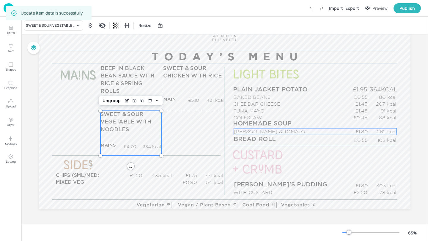
click at [250, 130] on p "[PERSON_NAME] & TOMATO" at bounding box center [289, 131] width 110 height 7
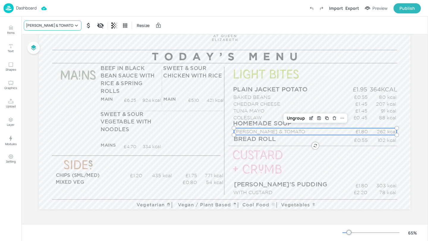
click at [53, 23] on div "[PERSON_NAME] & TOMATO" at bounding box center [50, 25] width 48 height 5
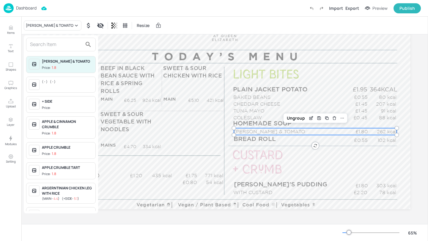
click at [53, 43] on input "text" at bounding box center [56, 45] width 52 height 10
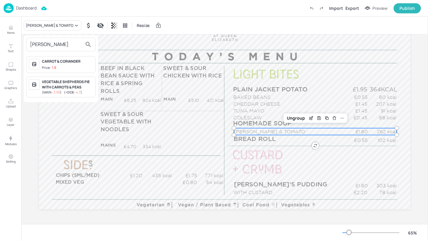
type input "[PERSON_NAME]"
click at [68, 65] on div "CARROT & CORIANDER Price: 1.8" at bounding box center [67, 65] width 51 height 12
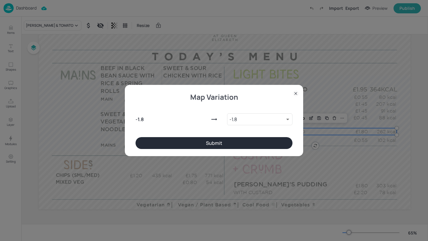
click at [254, 151] on div "Map Variation - 1.8 - 1.8 9496827 ​ Submit" at bounding box center [214, 120] width 178 height 71
click at [255, 146] on button "Submit" at bounding box center [214, 143] width 157 height 12
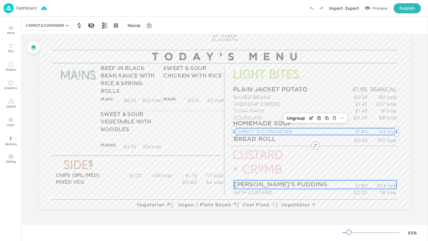
click at [273, 187] on span "[PERSON_NAME]'S PUDDING" at bounding box center [280, 185] width 93 height 6
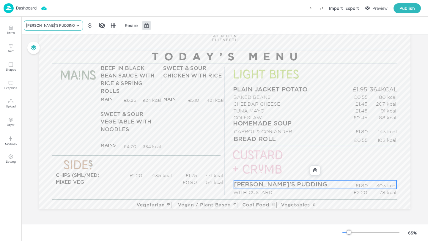
click at [42, 28] on div "[PERSON_NAME]'S PUDDING" at bounding box center [53, 26] width 59 height 10
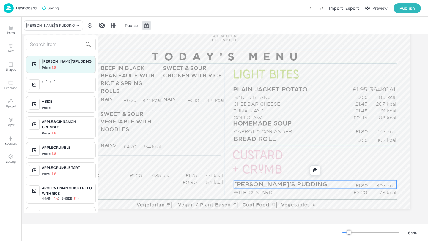
click at [43, 42] on input "text" at bounding box center [56, 45] width 52 height 10
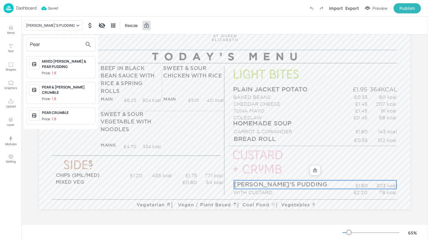
type input "Pear"
click at [79, 97] on span "Price: 1.8" at bounding box center [67, 99] width 51 height 5
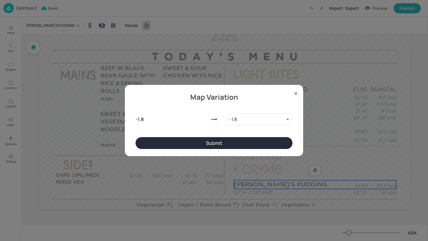
click at [188, 142] on button "Submit" at bounding box center [214, 143] width 157 height 12
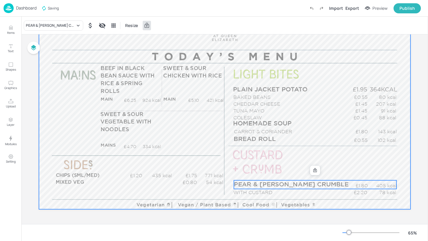
click at [399, 159] on div at bounding box center [224, 105] width 371 height 209
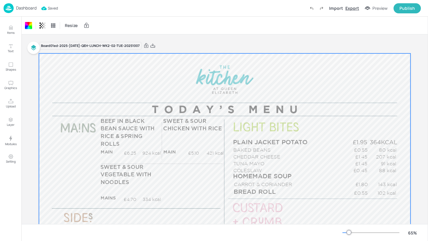
click at [355, 9] on div "Export" at bounding box center [352, 8] width 14 height 6
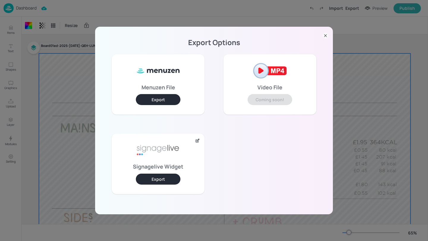
click at [166, 178] on button "Export" at bounding box center [158, 179] width 45 height 11
